Goal: Check status: Check status

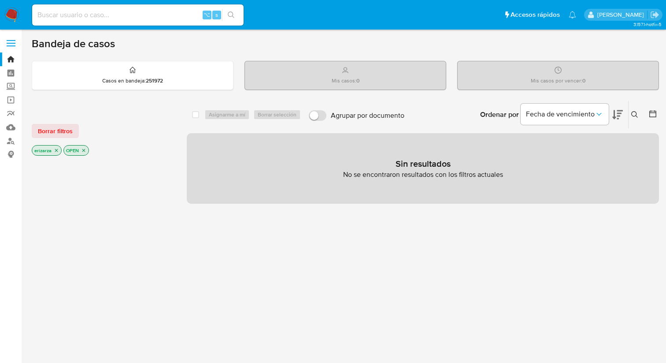
click at [132, 15] on input at bounding box center [138, 14] width 212 height 11
paste input "705775498"
type input "705775498"
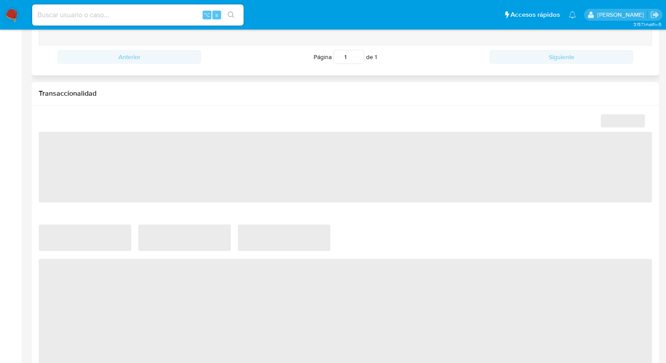
scroll to position [401, 0]
select select "10"
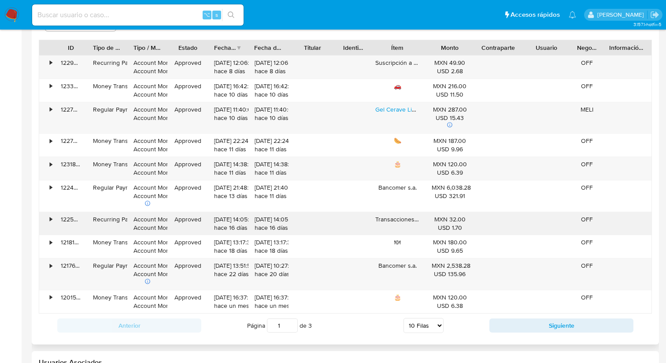
scroll to position [884, 0]
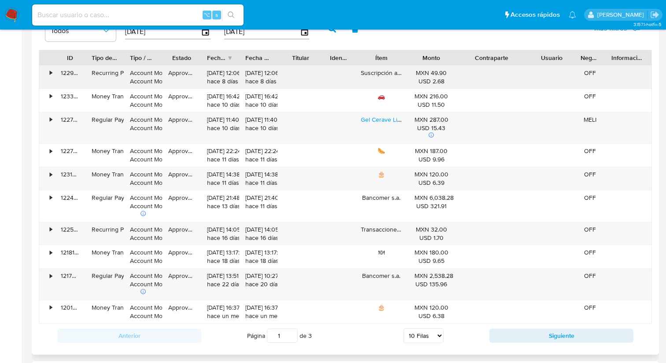
click at [549, 75] on div "ID Tipo de operación Tipo / Método Estado Fecha de creación Fecha de aprobación…" at bounding box center [345, 187] width 613 height 274
click at [48, 279] on div "•" at bounding box center [46, 283] width 15 height 31
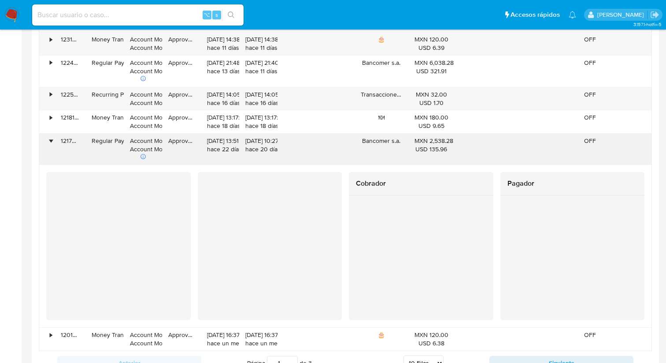
scroll to position [1034, 0]
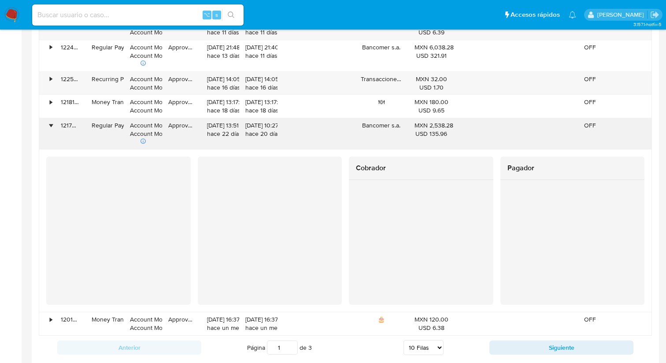
click at [50, 126] on div "•" at bounding box center [51, 125] width 2 height 8
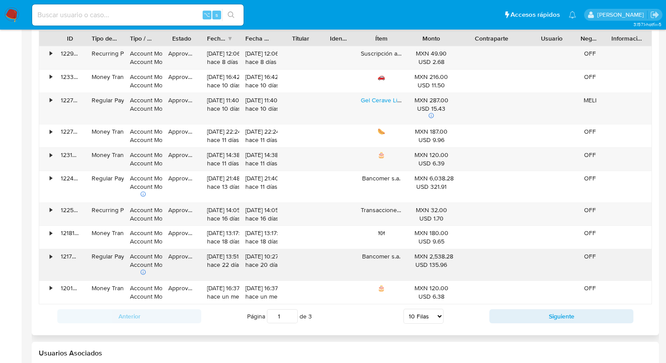
scroll to position [899, 0]
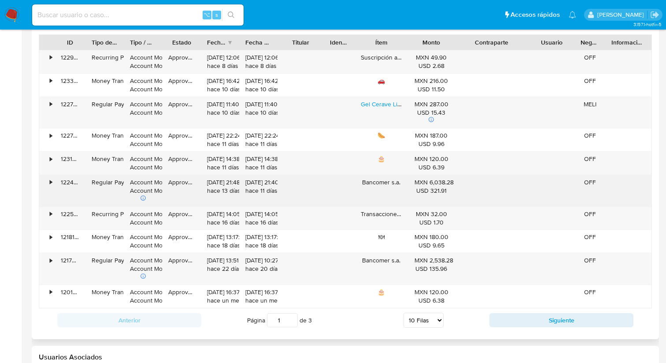
click at [49, 181] on div "•" at bounding box center [46, 190] width 15 height 31
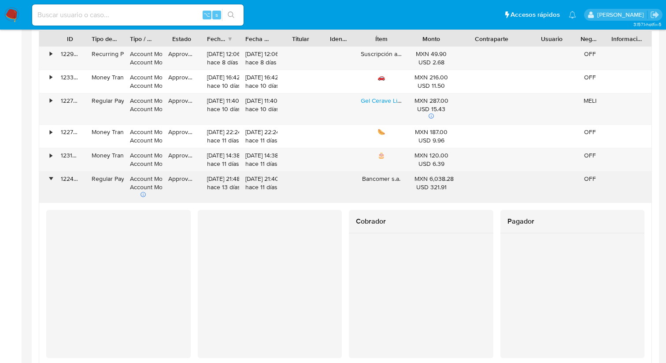
scroll to position [897, 0]
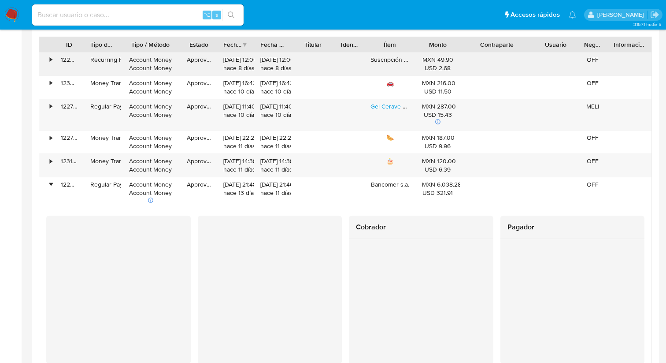
drag, startPoint x: 164, startPoint y: 51, endPoint x: 185, endPoint y: 53, distance: 20.9
click at [185, 53] on div "ID Tipo de operación Tipo / Método Estado Fecha de creación Fecha de aprobación…" at bounding box center [345, 255] width 613 height 436
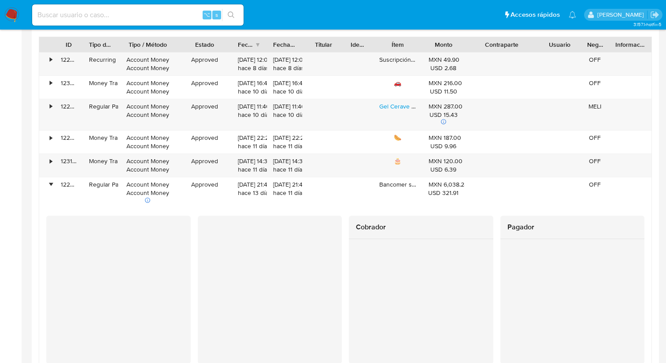
drag, startPoint x: 219, startPoint y: 41, endPoint x: 237, endPoint y: 48, distance: 19.0
click at [237, 48] on div at bounding box center [232, 44] width 16 height 15
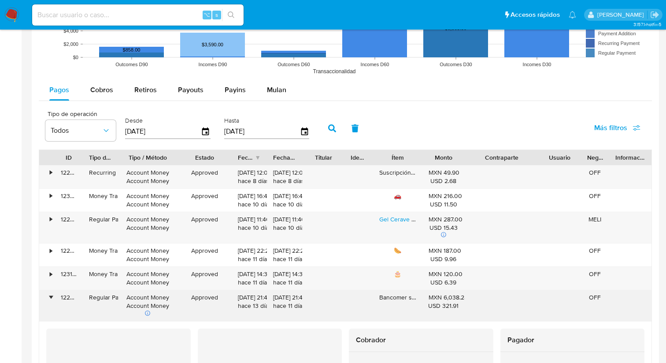
scroll to position [787, 0]
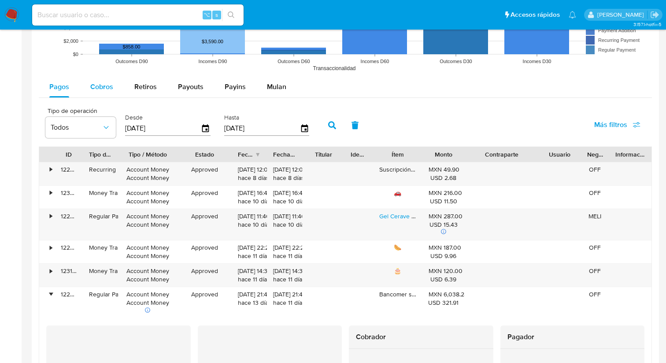
click at [105, 90] on span "Cobros" at bounding box center [101, 87] width 23 height 10
select select "10"
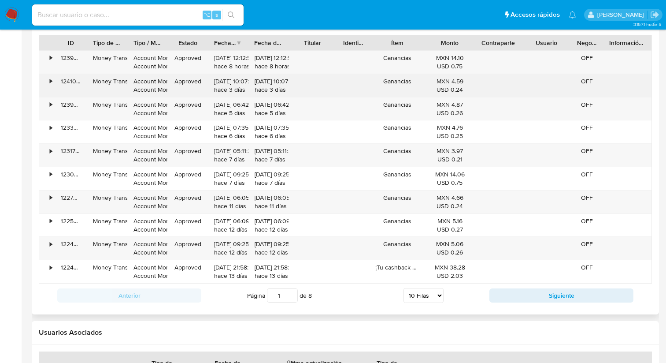
scroll to position [901, 0]
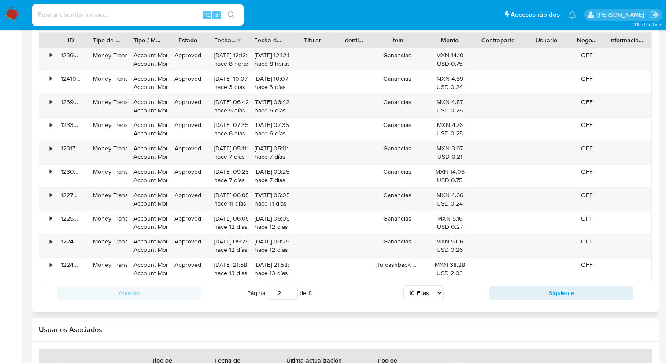
click at [293, 291] on input "2" at bounding box center [282, 293] width 31 height 14
click at [293, 291] on input "3" at bounding box center [282, 293] width 31 height 14
type input "3"
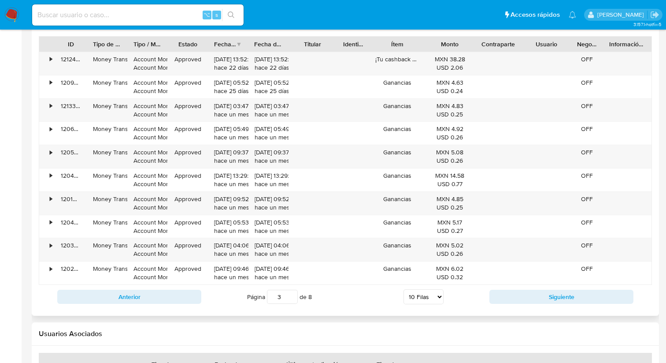
scroll to position [887, 0]
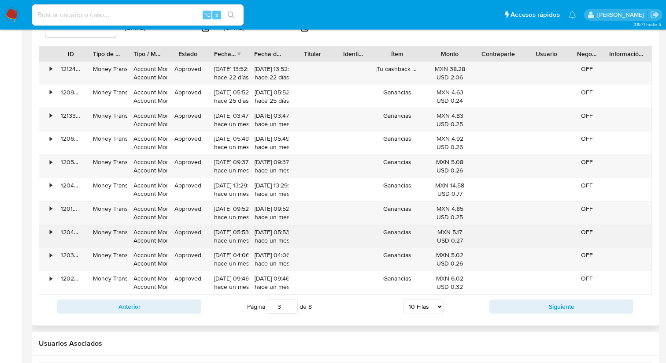
click at [48, 232] on div "•" at bounding box center [46, 236] width 15 height 23
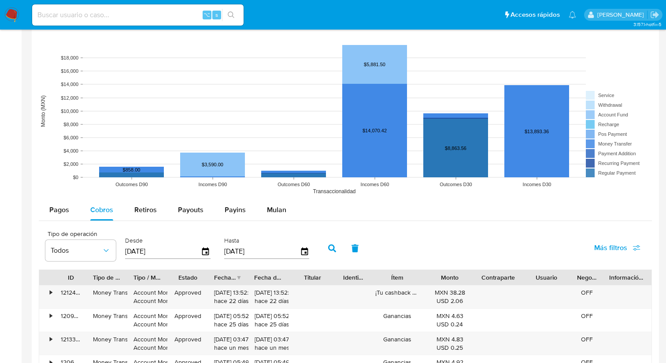
scroll to position [662, 0]
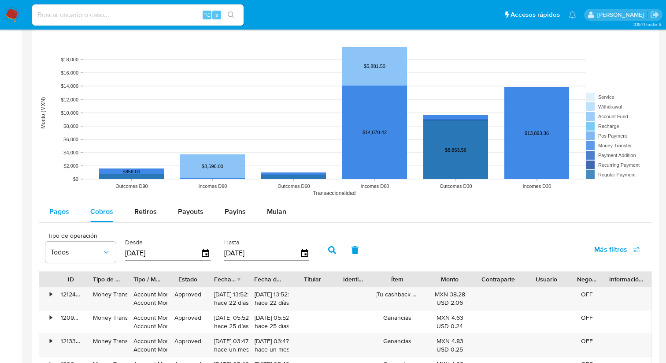
click at [56, 216] on span "Pagos" at bounding box center [59, 211] width 20 height 10
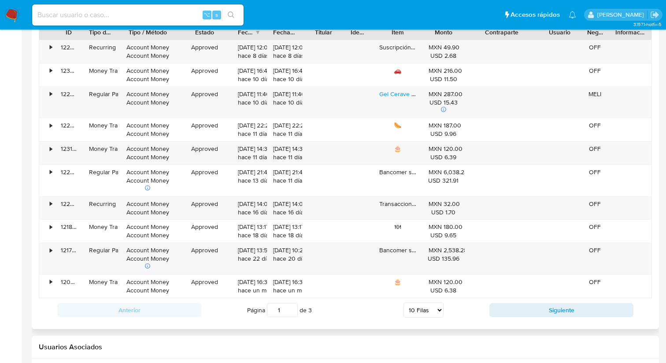
scroll to position [917, 0]
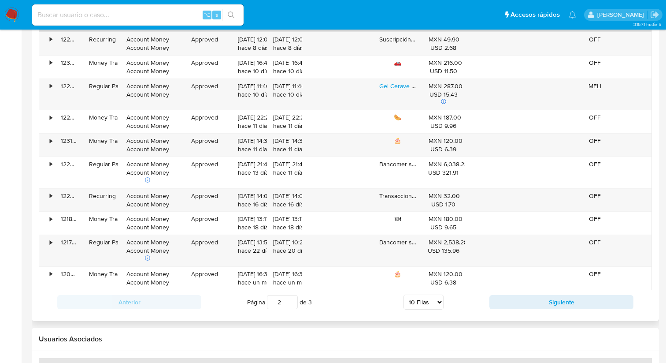
click at [293, 301] on input "2" at bounding box center [282, 302] width 31 height 14
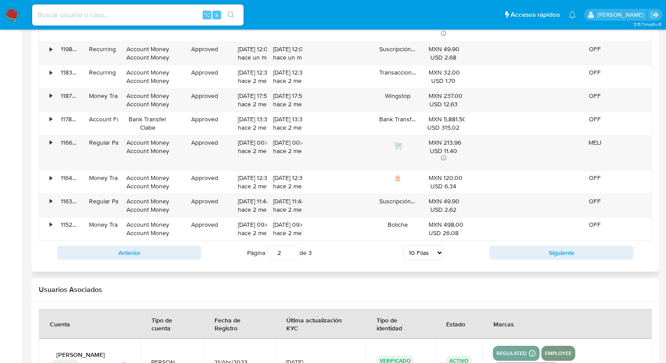
scroll to position [984, 0]
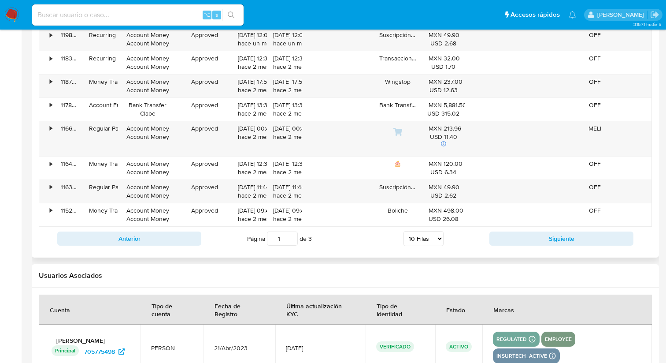
click at [292, 241] on input "1" at bounding box center [282, 238] width 31 height 14
type input "1"
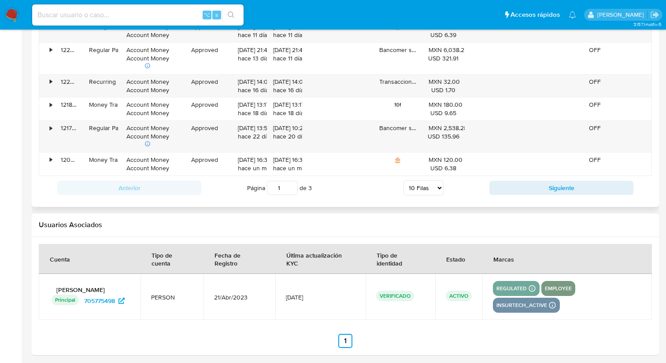
scroll to position [1036, 0]
